Goal: Information Seeking & Learning: Learn about a topic

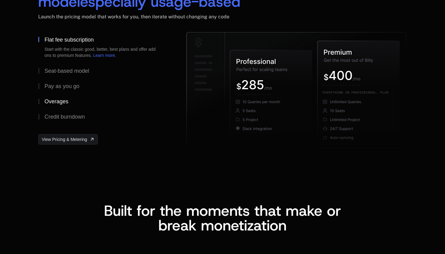
scroll to position [952, 0]
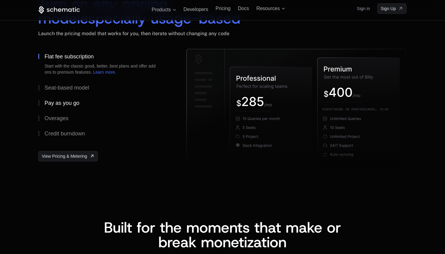
click at [65, 104] on div "Pay as you go" at bounding box center [61, 103] width 35 height 6
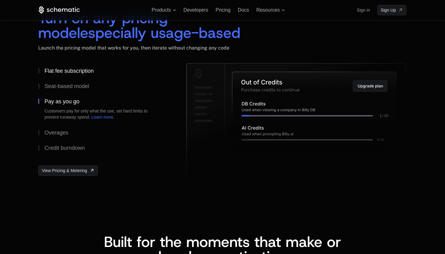
click at [64, 73] on div "Flat fee subscription" at bounding box center [68, 71] width 49 height 6
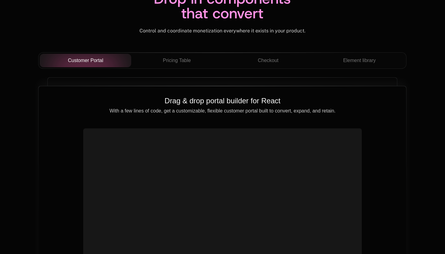
scroll to position [2094, 0]
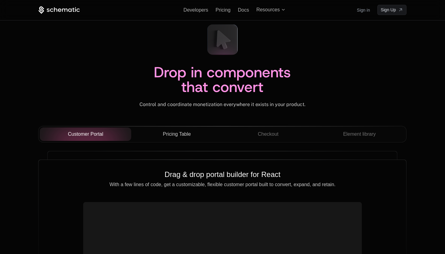
click at [187, 135] on span "Pricing Table" at bounding box center [177, 134] width 28 height 7
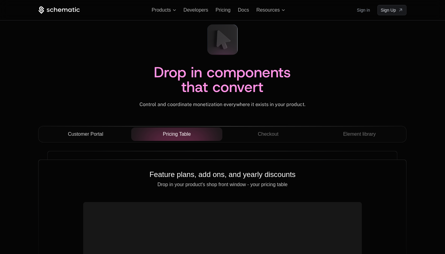
click at [111, 133] on div "Customer Portal" at bounding box center [86, 134] width 82 height 7
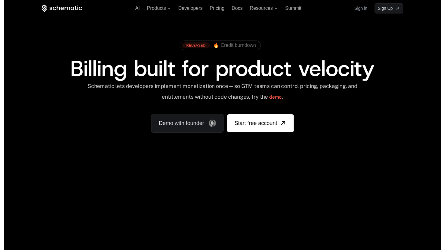
scroll to position [0, 0]
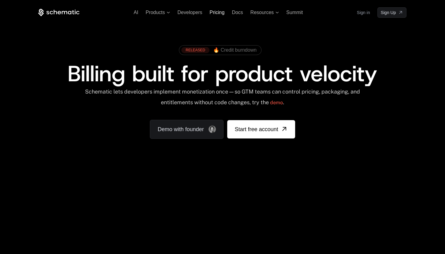
click at [217, 14] on span "Pricing" at bounding box center [217, 12] width 15 height 5
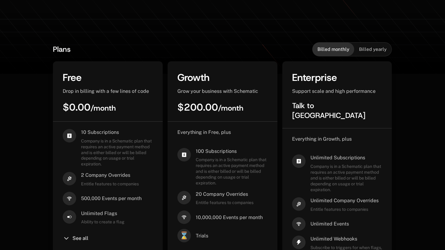
scroll to position [113, 0]
click at [376, 46] on div "Billed yearly" at bounding box center [372, 49] width 37 height 13
click at [345, 52] on span "Billed monthly" at bounding box center [334, 49] width 32 height 6
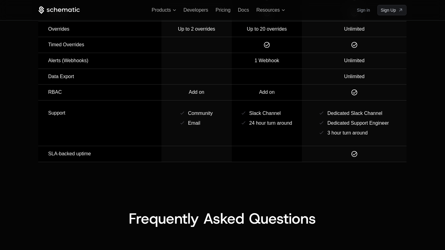
scroll to position [914, 0]
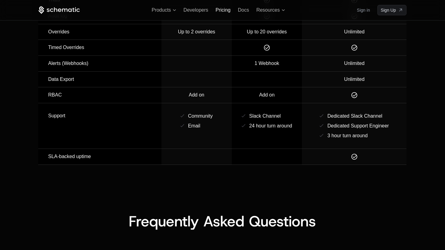
click at [216, 11] on span "Pricing" at bounding box center [223, 9] width 15 height 5
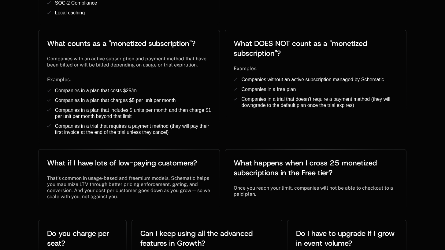
scroll to position [1125, 0]
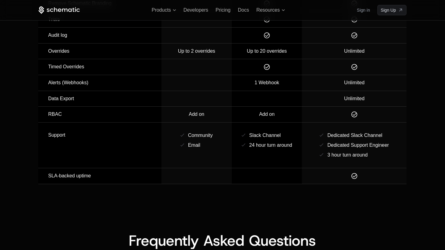
scroll to position [628, 0]
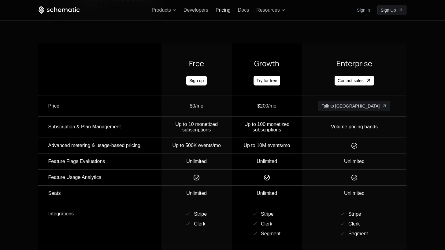
click at [223, 12] on span "Pricing" at bounding box center [223, 9] width 15 height 5
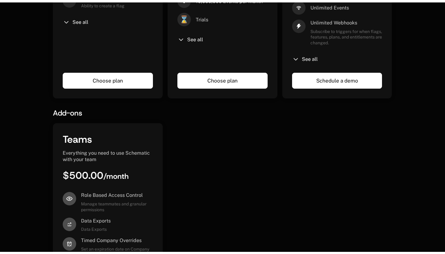
scroll to position [0, 0]
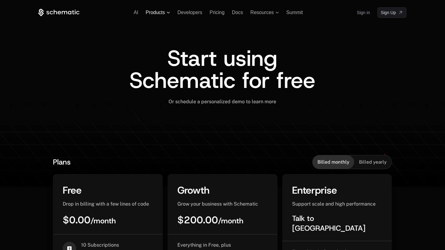
click at [154, 14] on span "Products" at bounding box center [155, 13] width 19 height 6
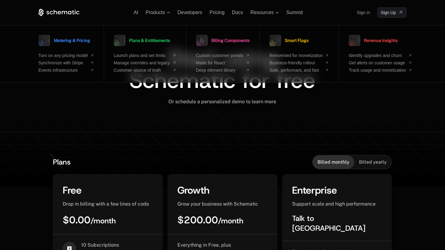
click at [51, 13] on icon at bounding box center [58, 13] width 41 height 8
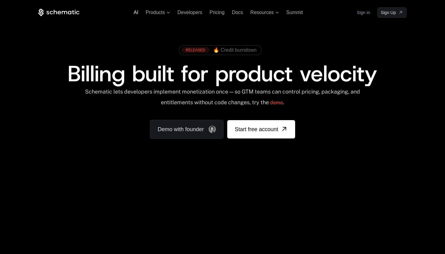
click at [137, 14] on span "AI" at bounding box center [136, 12] width 5 height 5
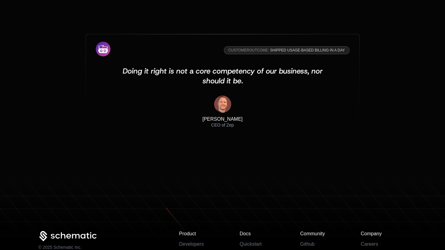
scroll to position [2013, 0]
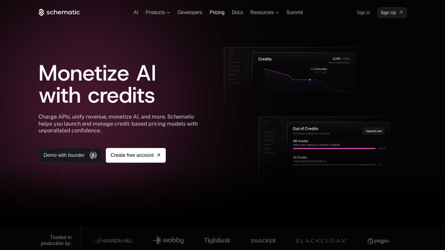
click at [222, 14] on span "Pricing" at bounding box center [217, 12] width 15 height 5
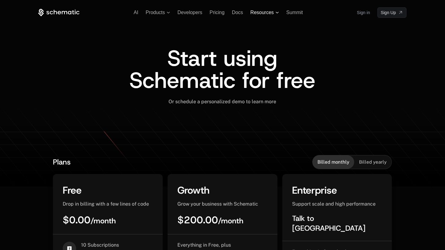
click at [260, 13] on span "Resources" at bounding box center [262, 13] width 23 height 6
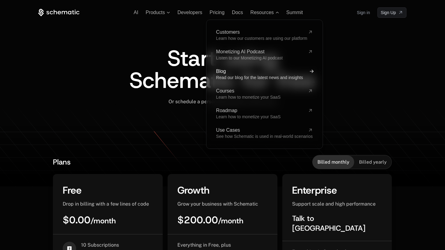
click at [247, 74] on link "Blog Read our blog for the latest news and insights" at bounding box center [264, 74] width 97 height 11
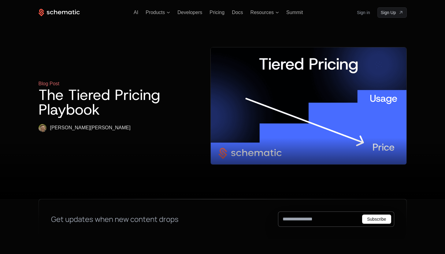
click at [137, 15] on div "AI Products Developers Pricing Docs Resources Summit Sign in Sign Up" at bounding box center [223, 12] width 368 height 10
click at [137, 14] on span "AI" at bounding box center [136, 12] width 5 height 5
